Goal: Check status: Check status

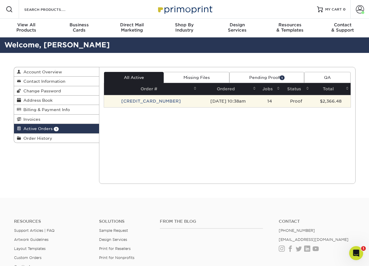
click at [136, 99] on td "[CREDIT_CARD_NUMBER]" at bounding box center [151, 101] width 94 height 12
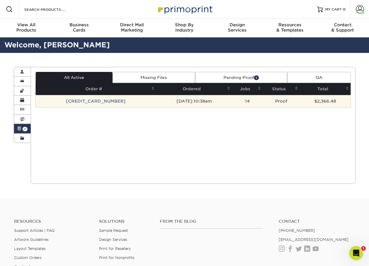
click at [279, 100] on td "Proof" at bounding box center [281, 101] width 37 height 12
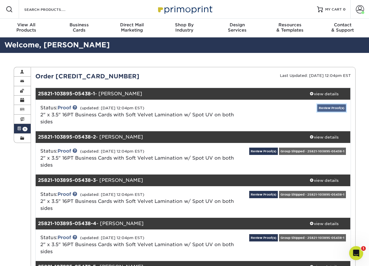
click at [324, 109] on link "Review Proof(s)" at bounding box center [331, 107] width 29 height 7
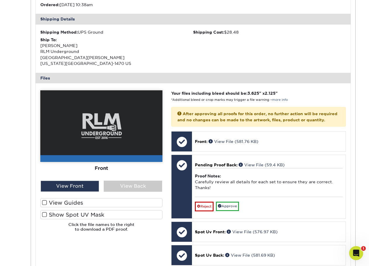
scroll to position [205, 0]
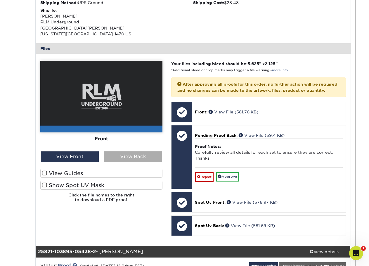
click at [119, 159] on div "View Back" at bounding box center [133, 156] width 58 height 11
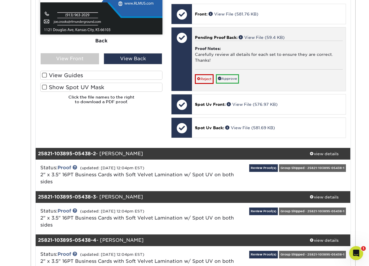
scroll to position [292, 0]
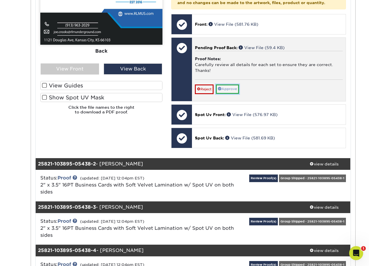
click at [229, 92] on link "Approve" at bounding box center [227, 88] width 23 height 9
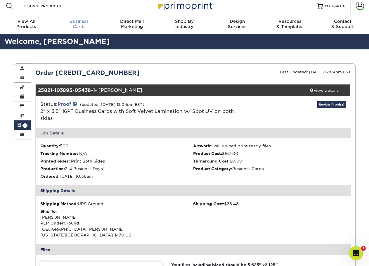
scroll to position [0, 0]
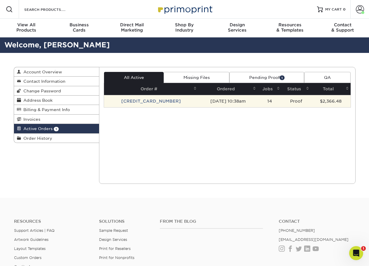
click at [148, 100] on td "[CREDIT_CARD_NUMBER]" at bounding box center [151, 101] width 94 height 12
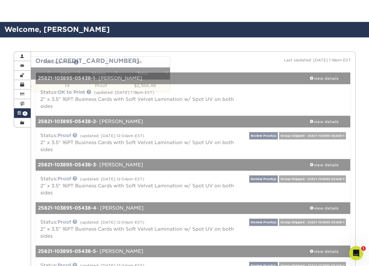
scroll to position [58, 0]
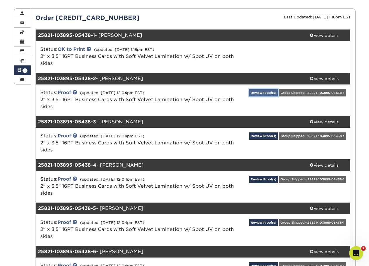
click at [264, 92] on link "Review Proof(s)" at bounding box center [263, 92] width 29 height 7
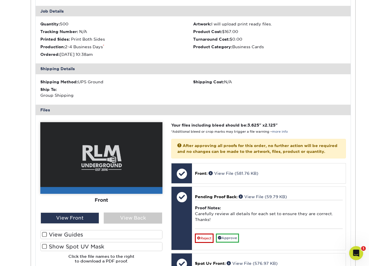
scroll to position [175, 0]
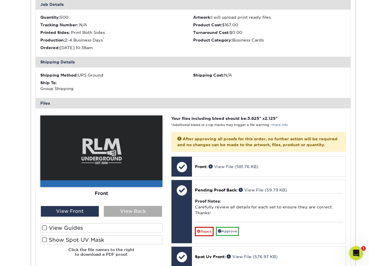
click at [125, 211] on div "View Back" at bounding box center [133, 211] width 58 height 11
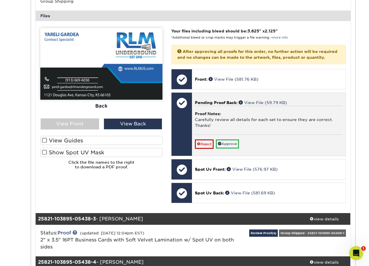
scroll to position [263, 0]
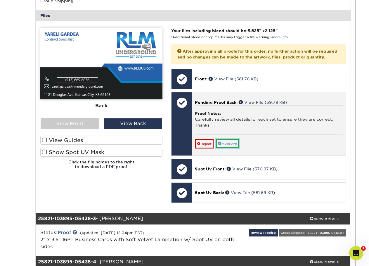
click at [231, 148] on link "Approve" at bounding box center [227, 143] width 23 height 9
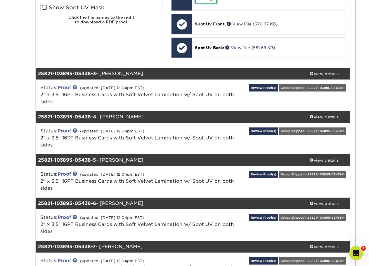
scroll to position [409, 0]
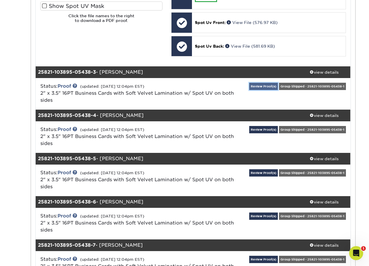
click at [259, 90] on link "Review Proof(s)" at bounding box center [263, 86] width 29 height 7
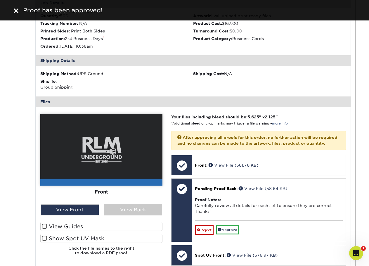
scroll to position [526, 0]
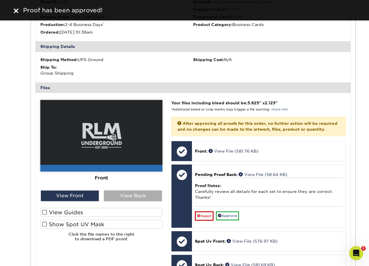
click at [129, 200] on div "View Back" at bounding box center [133, 195] width 58 height 11
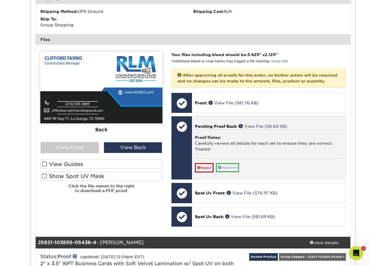
scroll to position [585, 0]
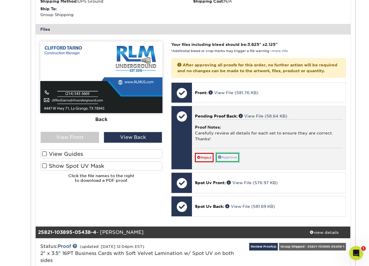
click at [235, 162] on link "Approve" at bounding box center [227, 157] width 23 height 9
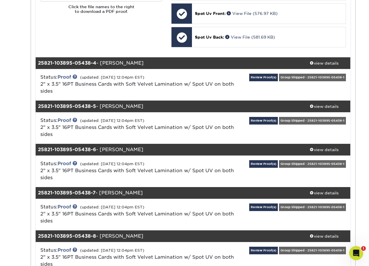
scroll to position [760, 0]
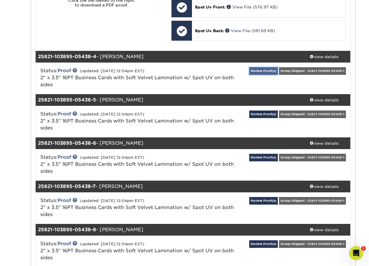
click at [267, 75] on link "Review Proof(s)" at bounding box center [263, 70] width 29 height 7
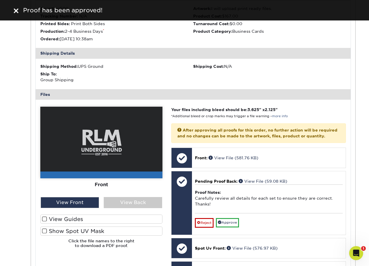
scroll to position [877, 0]
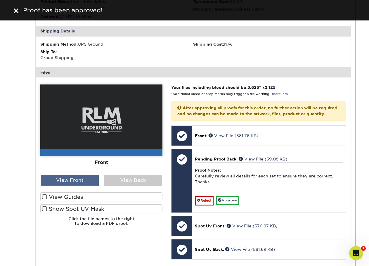
click at [83, 186] on div "View Front" at bounding box center [70, 180] width 58 height 11
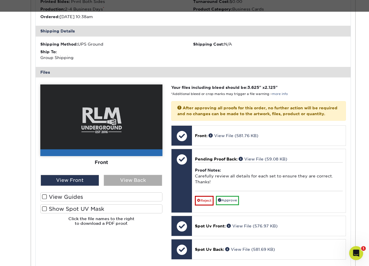
click at [117, 186] on div "View Back" at bounding box center [133, 180] width 58 height 11
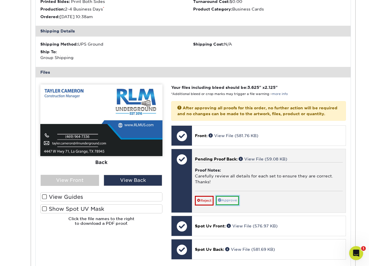
click at [236, 205] on link "Approve" at bounding box center [227, 200] width 23 height 9
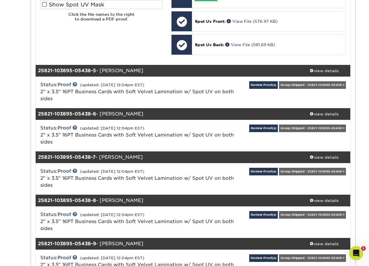
scroll to position [1082, 0]
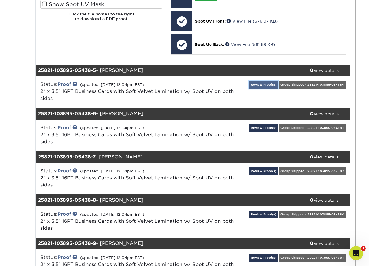
click at [265, 88] on link "Review Proof(s)" at bounding box center [263, 84] width 29 height 7
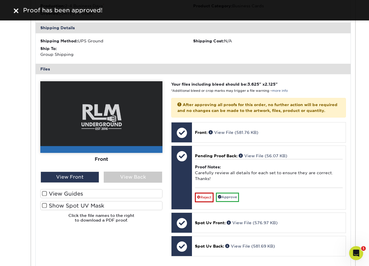
scroll to position [1228, 0]
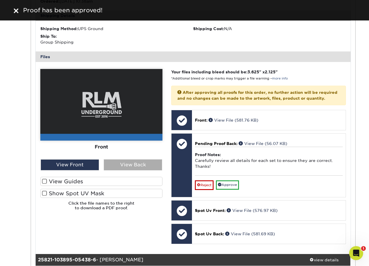
click at [129, 170] on div "View Back" at bounding box center [133, 164] width 58 height 11
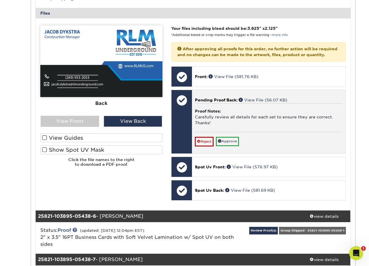
scroll to position [1286, 0]
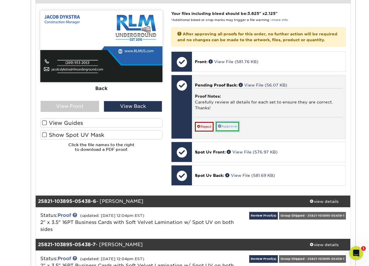
click at [232, 131] on link "Approve" at bounding box center [227, 126] width 23 height 9
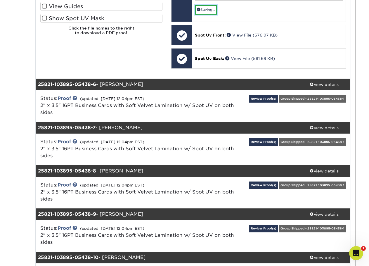
scroll to position [1403, 0]
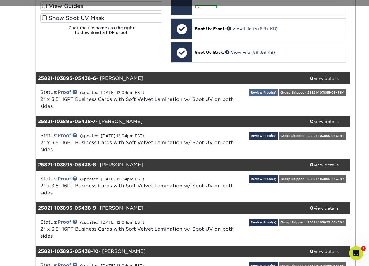
click at [258, 111] on div "Review Proof(s) Group Shipped - 25821-103895-05438-1" at bounding box center [298, 100] width 105 height 22
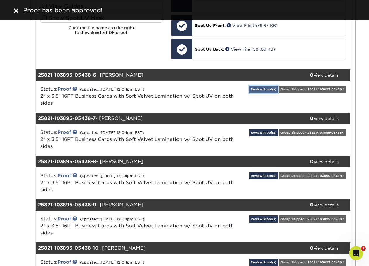
click at [259, 93] on link "Review Proof(s)" at bounding box center [263, 89] width 29 height 7
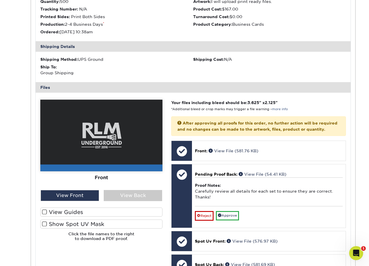
scroll to position [1549, 0]
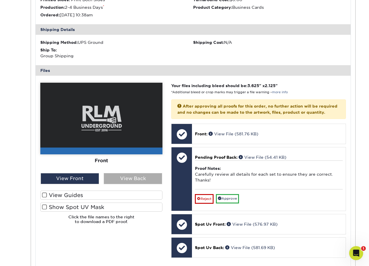
click at [128, 184] on div "View Back" at bounding box center [133, 178] width 58 height 11
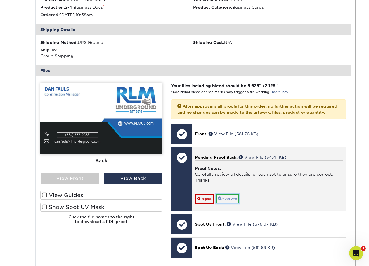
click at [236, 203] on link "Approve" at bounding box center [227, 198] width 23 height 9
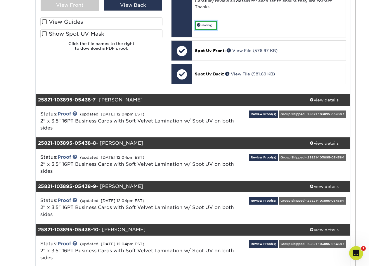
scroll to position [1725, 0]
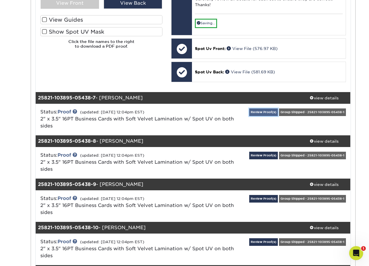
click at [262, 116] on link "Review Proof(s)" at bounding box center [263, 111] width 29 height 7
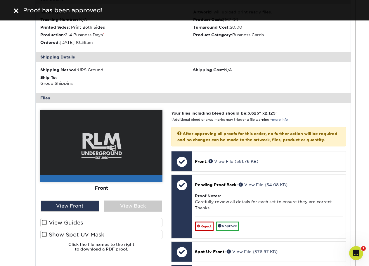
scroll to position [1871, 0]
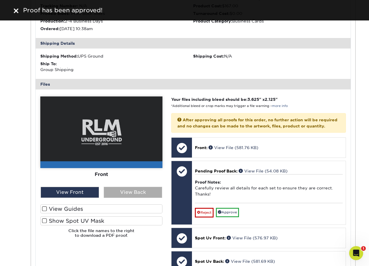
click at [129, 198] on div "View Back" at bounding box center [133, 192] width 58 height 11
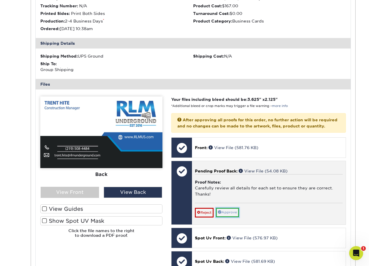
click at [229, 217] on link "Approve" at bounding box center [227, 212] width 23 height 9
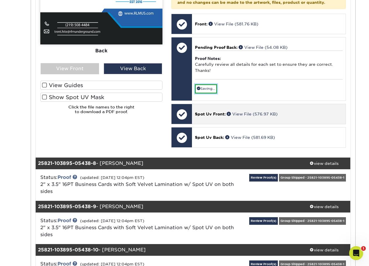
scroll to position [2046, 0]
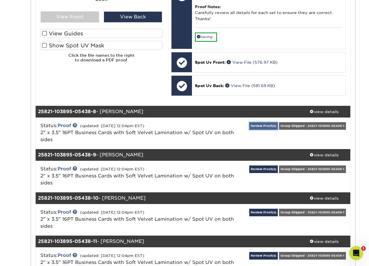
click at [260, 129] on link "Review Proof(s)" at bounding box center [263, 125] width 29 height 7
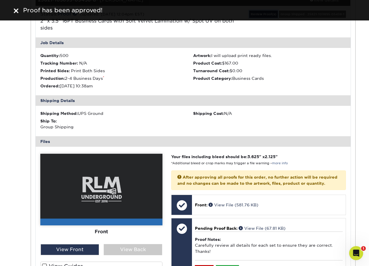
scroll to position [2192, 0]
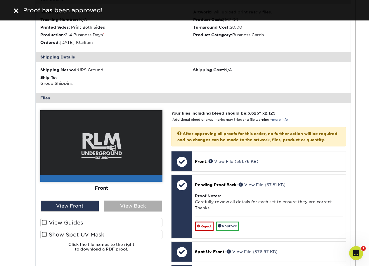
click at [125, 212] on div "View Back" at bounding box center [133, 206] width 58 height 11
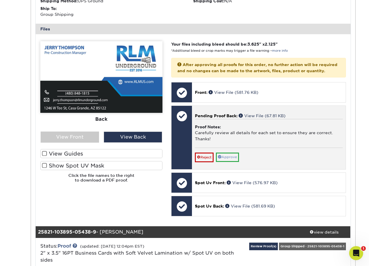
scroll to position [2280, 0]
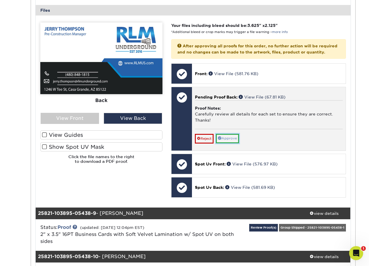
click at [231, 143] on link "Approve" at bounding box center [227, 138] width 23 height 9
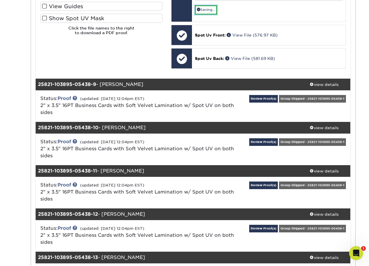
scroll to position [2426, 0]
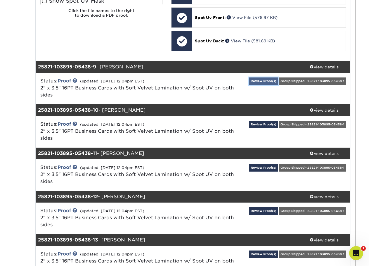
click at [259, 85] on link "Review Proof(s)" at bounding box center [263, 80] width 29 height 7
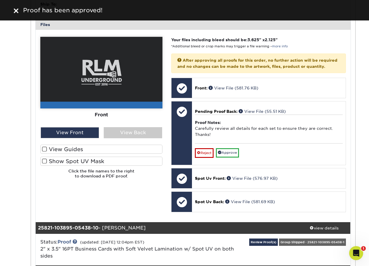
scroll to position [2631, 0]
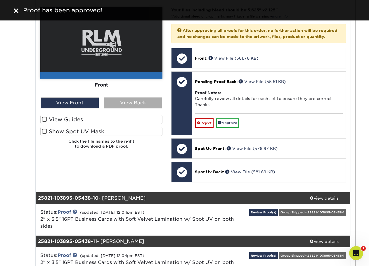
click at [130, 108] on div "View Back" at bounding box center [133, 102] width 58 height 11
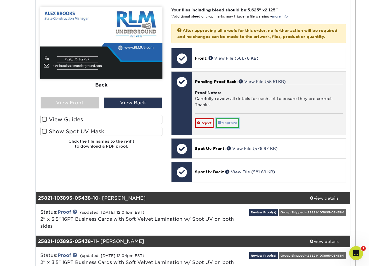
click at [234, 127] on link "Approve" at bounding box center [227, 122] width 23 height 9
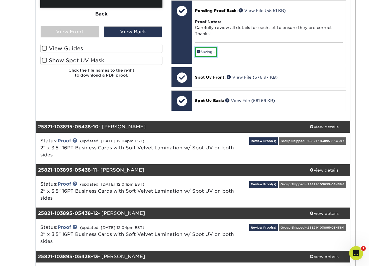
scroll to position [2719, 0]
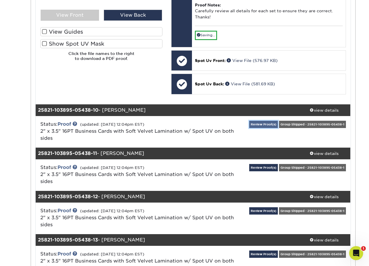
click at [255, 128] on link "Review Proof(s)" at bounding box center [263, 124] width 29 height 7
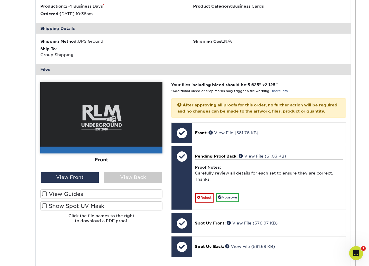
scroll to position [2894, 0]
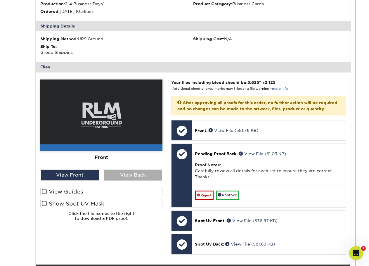
click at [148, 181] on div "View Back" at bounding box center [133, 175] width 58 height 11
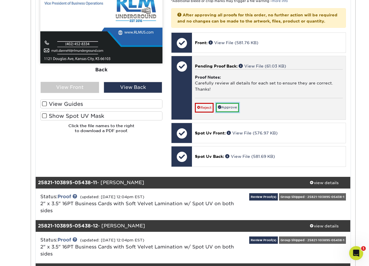
drag, startPoint x: 229, startPoint y: 162, endPoint x: 232, endPoint y: 158, distance: 4.5
click at [229, 112] on link "Approve" at bounding box center [227, 107] width 23 height 9
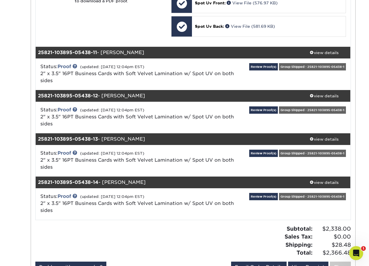
scroll to position [3128, 0]
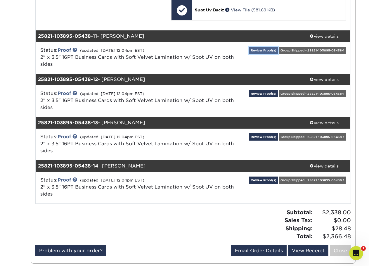
click at [263, 54] on link "Review Proof(s)" at bounding box center [263, 50] width 29 height 7
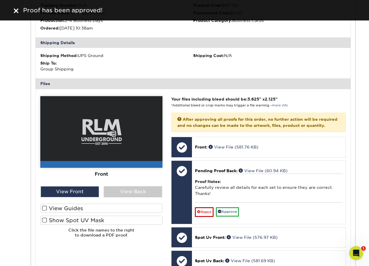
scroll to position [3266, 0]
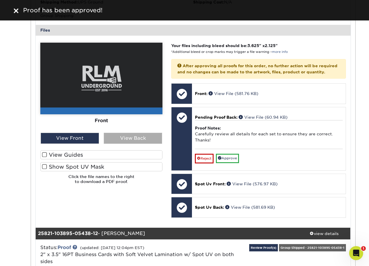
click at [119, 144] on div "View Back" at bounding box center [133, 138] width 58 height 11
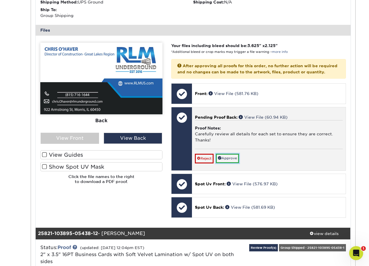
drag, startPoint x: 232, startPoint y: 218, endPoint x: 230, endPoint y: 213, distance: 6.3
click at [232, 163] on link "Approve" at bounding box center [227, 158] width 23 height 9
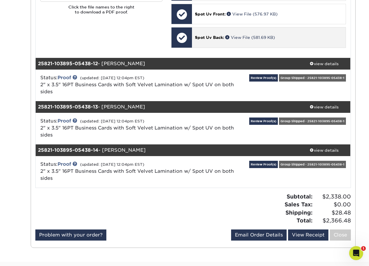
scroll to position [3441, 0]
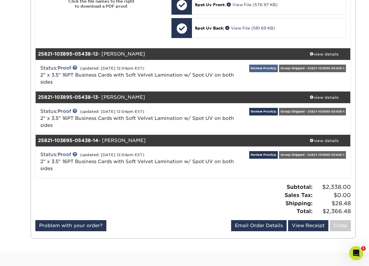
click at [269, 87] on div "Review Proof(s) Group Shipped - 25821-103895-05438-1" at bounding box center [298, 76] width 105 height 22
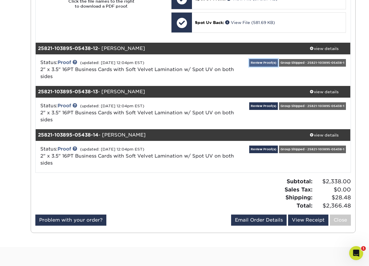
click at [261, 66] on link "Review Proof(s)" at bounding box center [263, 62] width 29 height 7
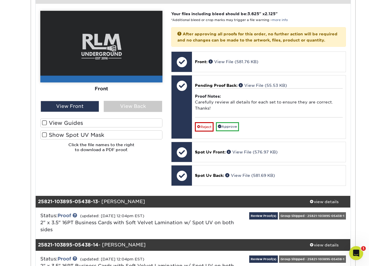
scroll to position [3646, 0]
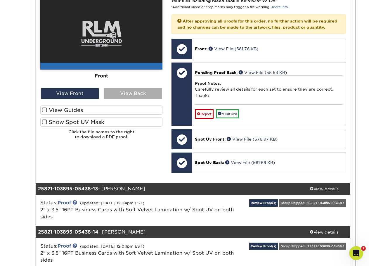
click at [140, 99] on div "View Back" at bounding box center [133, 93] width 58 height 11
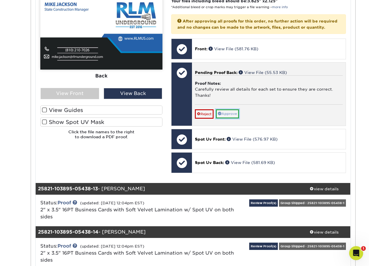
click at [228, 118] on link "Approve" at bounding box center [227, 113] width 23 height 9
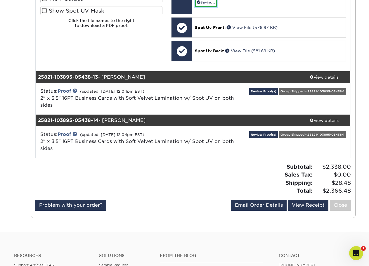
scroll to position [3763, 0]
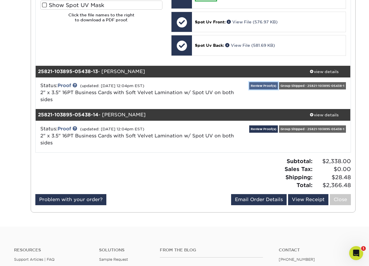
click at [269, 89] on link "Review Proof(s)" at bounding box center [263, 85] width 29 height 7
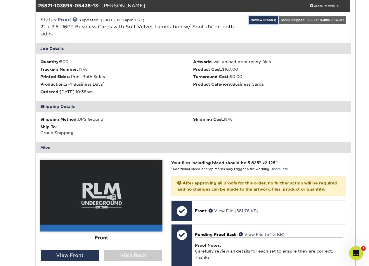
scroll to position [3821, 0]
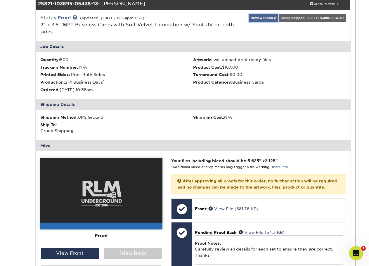
click at [257, 22] on link "Review Proof(s)" at bounding box center [263, 17] width 29 height 7
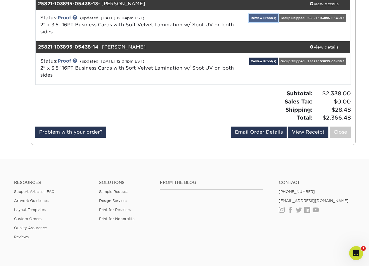
click at [265, 22] on link "Review Proof(s)" at bounding box center [263, 17] width 29 height 7
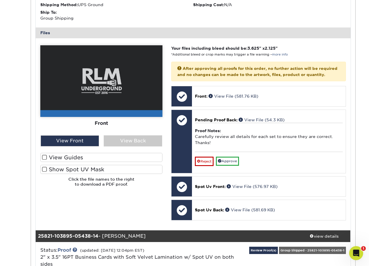
scroll to position [3997, 0]
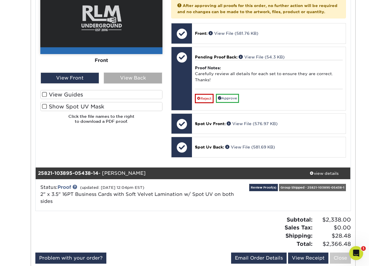
click at [129, 84] on div "View Back" at bounding box center [133, 77] width 58 height 11
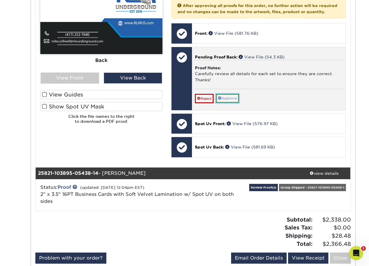
click at [229, 103] on link "Approve" at bounding box center [227, 98] width 23 height 9
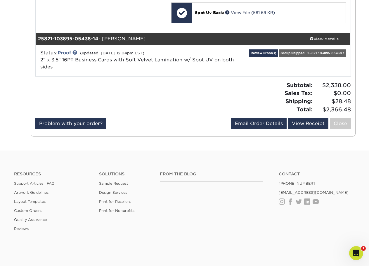
scroll to position [4143, 0]
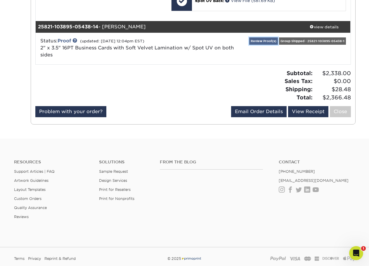
click at [268, 45] on link "Review Proof(s)" at bounding box center [263, 40] width 29 height 7
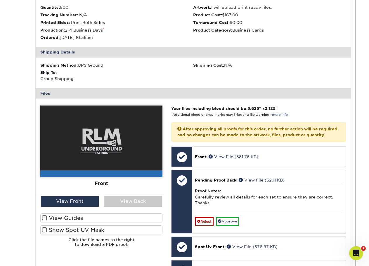
scroll to position [4231, 0]
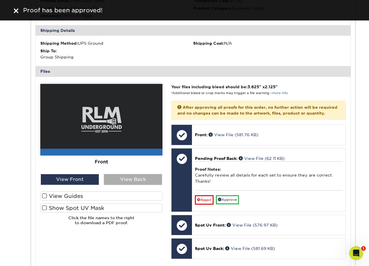
click at [126, 185] on div "View Back" at bounding box center [133, 179] width 58 height 11
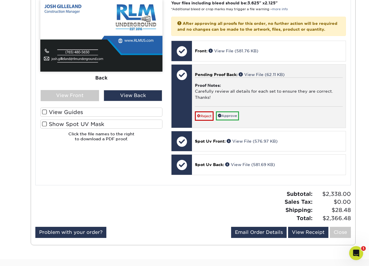
scroll to position [4318, 0]
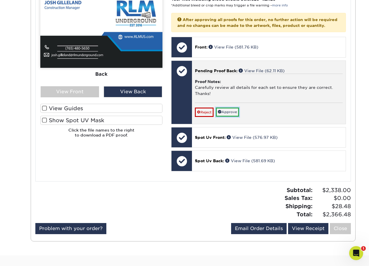
click at [231, 117] on link "Approve" at bounding box center [227, 112] width 23 height 9
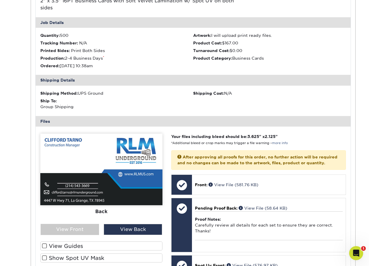
scroll to position [367, 0]
